Goal: Information Seeking & Learning: Learn about a topic

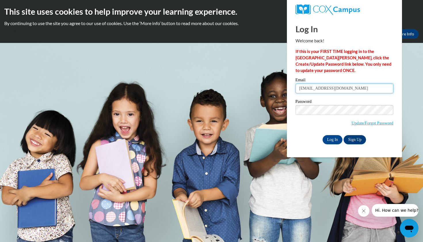
type input "scottberry2015k@gmail.com"
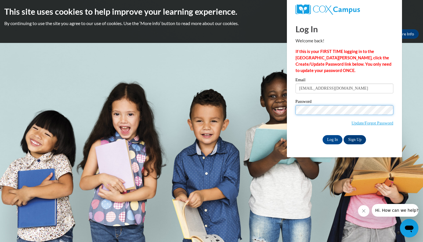
click at [332, 138] on input "Log In" at bounding box center [332, 139] width 20 height 9
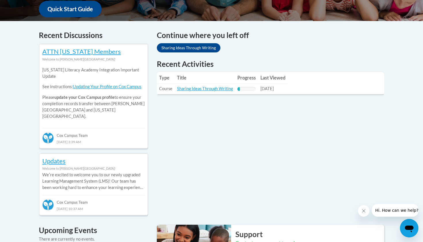
scroll to position [224, 0]
click at [185, 87] on link "Sharing Ideas Through Writing" at bounding box center [205, 88] width 56 height 5
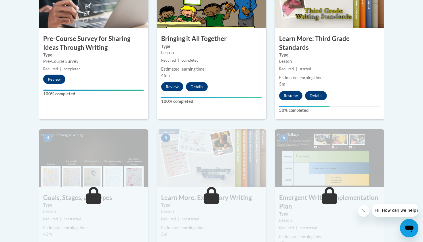
scroll to position [225, 0]
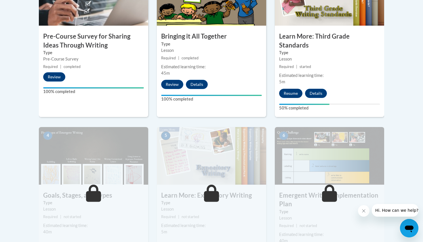
click at [290, 89] on button "Resume" at bounding box center [290, 93] width 23 height 9
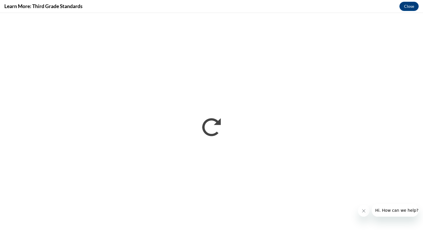
scroll to position [0, 0]
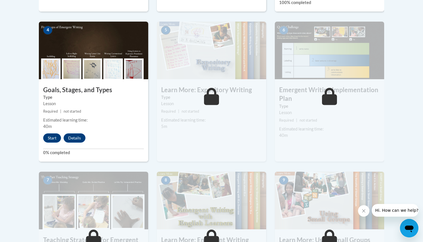
scroll to position [353, 0]
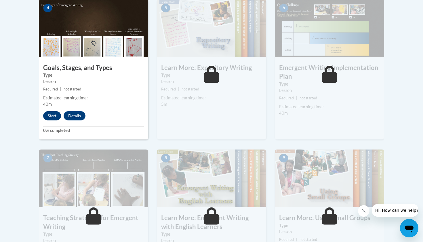
click at [52, 111] on button "Start" at bounding box center [52, 115] width 18 height 9
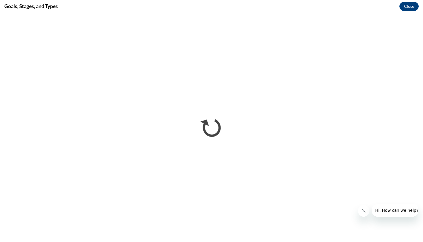
scroll to position [0, 0]
click at [362, 209] on icon "Close message from company" at bounding box center [363, 210] width 5 height 5
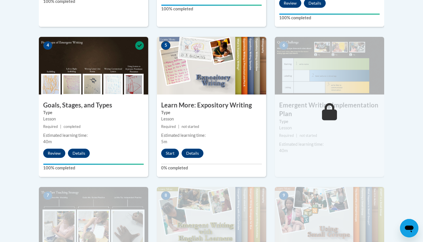
scroll to position [317, 0]
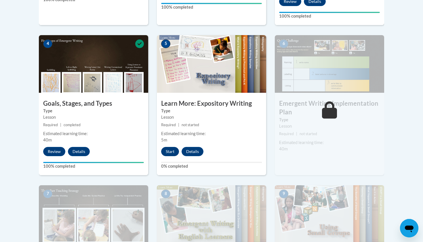
click at [168, 147] on button "Start" at bounding box center [170, 151] width 18 height 9
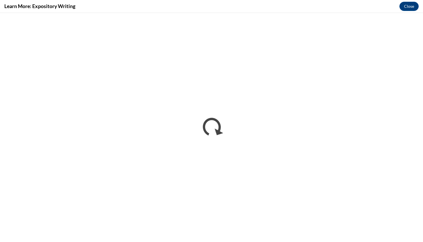
scroll to position [0, 0]
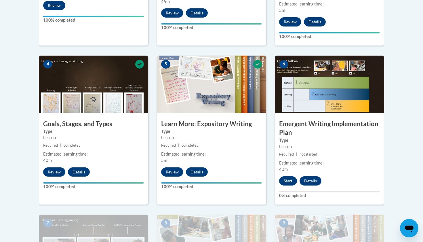
scroll to position [295, 0]
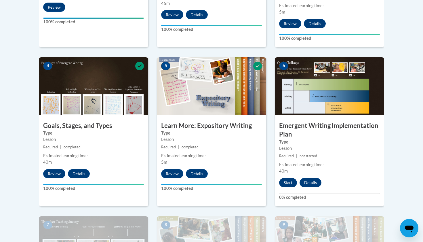
click at [285, 178] on button "Start" at bounding box center [288, 182] width 18 height 9
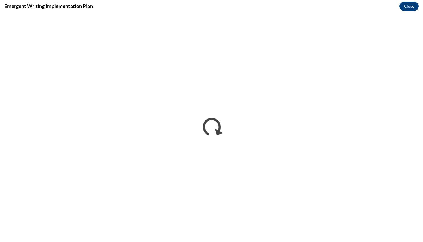
scroll to position [0, 0]
